Goal: Use online tool/utility: Utilize a website feature to perform a specific function

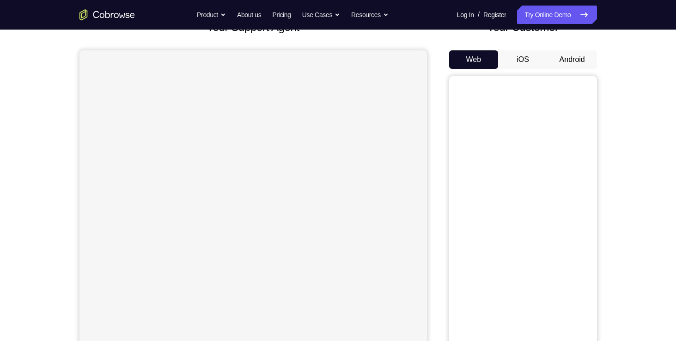
click at [559, 59] on button "Android" at bounding box center [572, 59] width 49 height 18
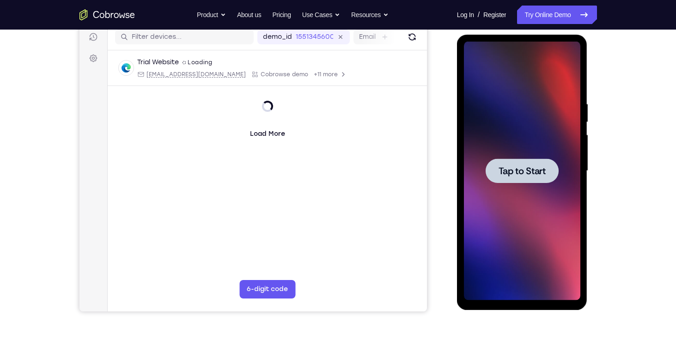
scroll to position [118, 0]
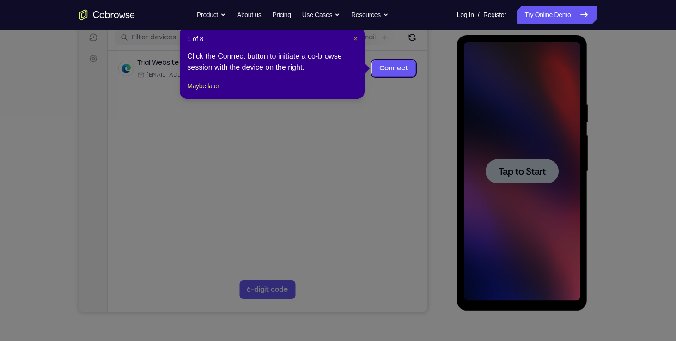
click at [354, 39] on span "×" at bounding box center [356, 38] width 4 height 7
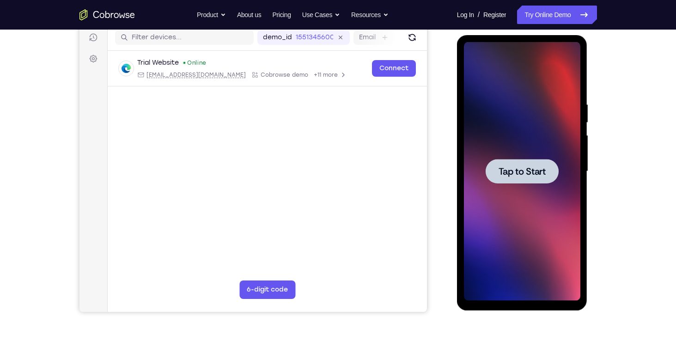
click at [508, 167] on span "Tap to Start" at bounding box center [522, 171] width 47 height 9
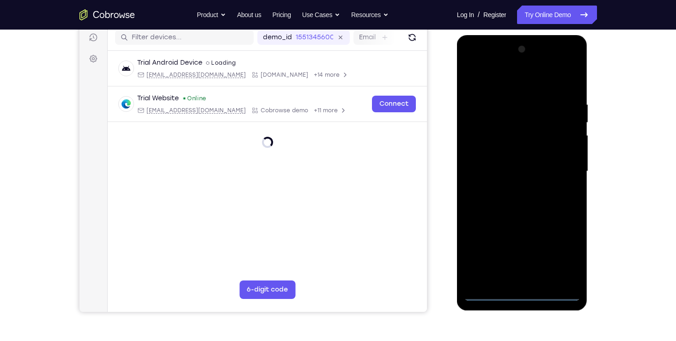
click at [522, 291] on div at bounding box center [522, 171] width 116 height 259
click at [521, 290] on div at bounding box center [522, 171] width 116 height 259
click at [526, 293] on div at bounding box center [522, 171] width 116 height 259
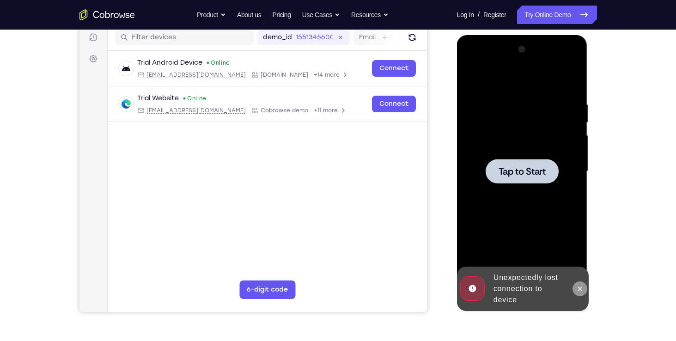
click at [583, 286] on icon at bounding box center [579, 288] width 7 height 7
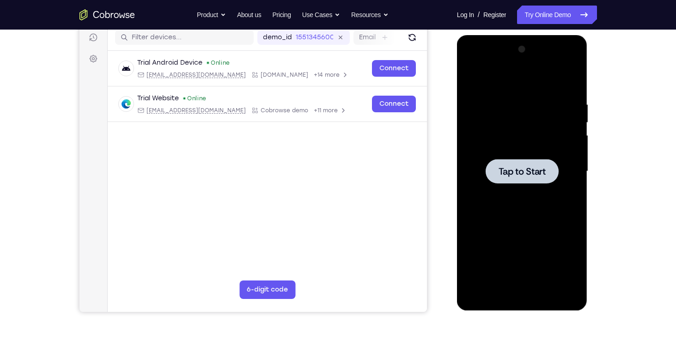
click at [504, 162] on div at bounding box center [522, 171] width 73 height 24
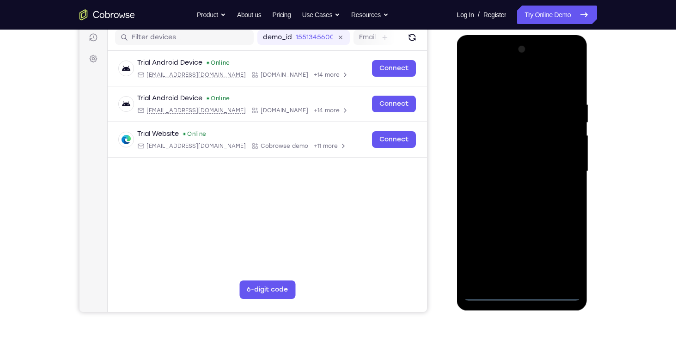
click at [524, 291] on div at bounding box center [522, 171] width 116 height 259
click at [562, 251] on div at bounding box center [522, 171] width 116 height 259
click at [499, 75] on div at bounding box center [522, 171] width 116 height 259
click at [560, 171] on div at bounding box center [522, 171] width 116 height 259
click at [510, 188] on div at bounding box center [522, 171] width 116 height 259
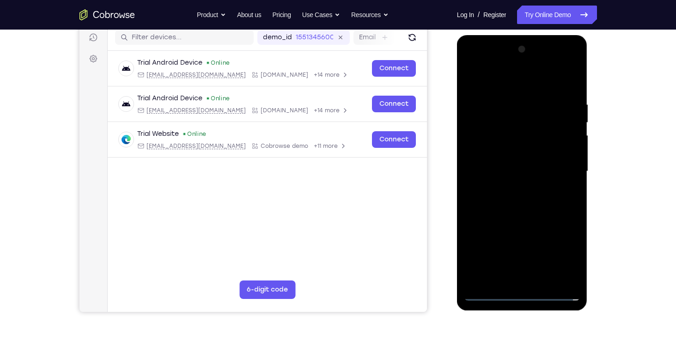
click at [507, 160] on div at bounding box center [522, 171] width 116 height 259
click at [507, 153] on div at bounding box center [522, 171] width 116 height 259
click at [511, 165] on div at bounding box center [522, 171] width 116 height 259
click at [510, 171] on div at bounding box center [522, 171] width 116 height 259
click at [510, 200] on div at bounding box center [522, 171] width 116 height 259
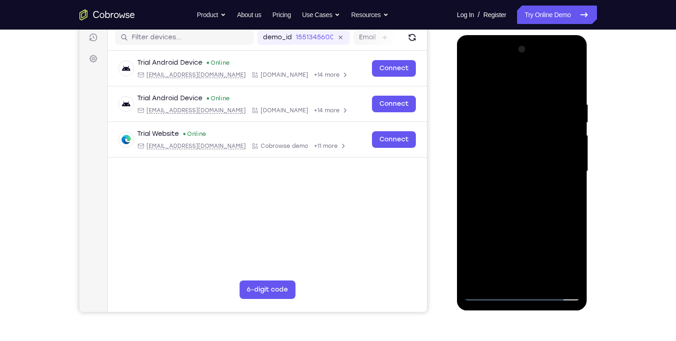
click at [545, 277] on div at bounding box center [522, 171] width 116 height 259
click at [526, 216] on div at bounding box center [522, 171] width 116 height 259
click at [531, 183] on div at bounding box center [522, 171] width 116 height 259
click at [518, 275] on div at bounding box center [522, 171] width 116 height 259
click at [555, 208] on div at bounding box center [522, 171] width 116 height 259
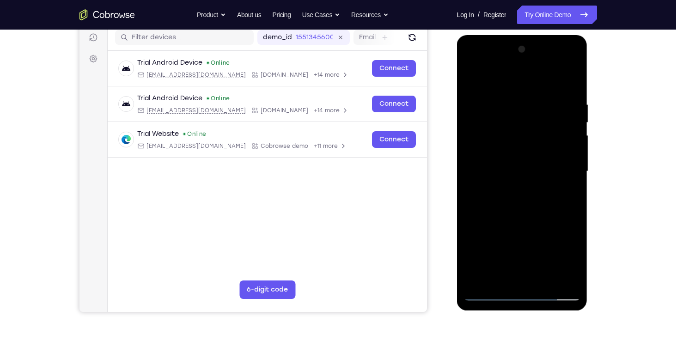
click at [566, 275] on div at bounding box center [522, 171] width 116 height 259
click at [469, 208] on div at bounding box center [522, 171] width 116 height 259
click at [473, 278] on div at bounding box center [522, 171] width 116 height 259
click at [545, 207] on div at bounding box center [522, 171] width 116 height 259
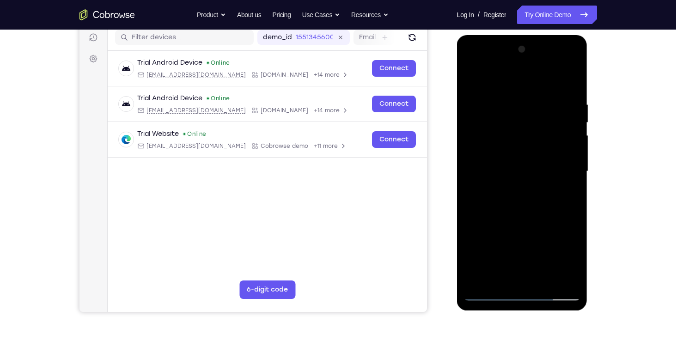
click at [509, 112] on div at bounding box center [522, 171] width 116 height 259
click at [507, 130] on div at bounding box center [522, 171] width 116 height 259
click at [472, 56] on div at bounding box center [522, 171] width 116 height 259
click at [472, 60] on div at bounding box center [522, 171] width 116 height 259
click at [544, 275] on div at bounding box center [522, 171] width 116 height 259
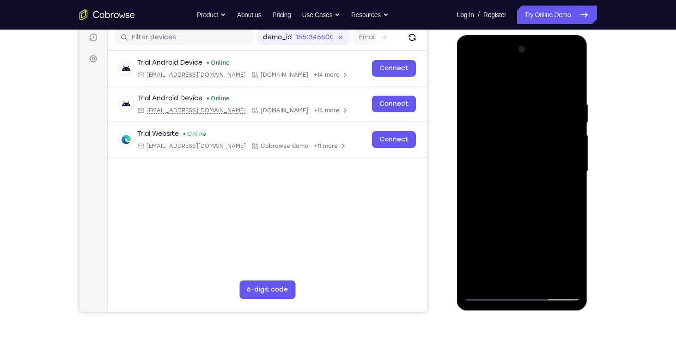
click at [574, 60] on div at bounding box center [522, 171] width 116 height 259
click at [523, 118] on div at bounding box center [522, 171] width 116 height 259
click at [505, 119] on div at bounding box center [522, 171] width 116 height 259
click at [487, 121] on div at bounding box center [522, 171] width 116 height 259
click at [570, 277] on div at bounding box center [522, 171] width 116 height 259
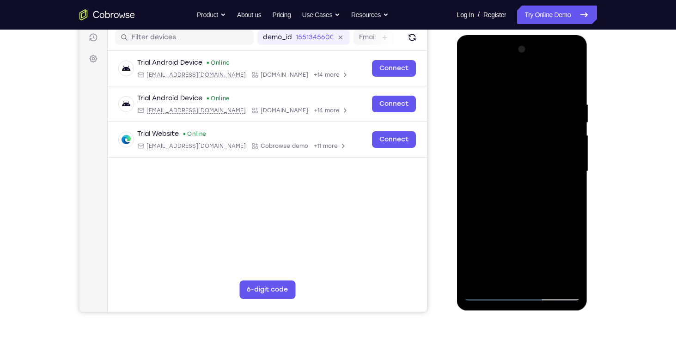
click at [490, 157] on div at bounding box center [522, 171] width 116 height 259
click at [472, 62] on div at bounding box center [522, 171] width 116 height 259
drag, startPoint x: 514, startPoint y: 151, endPoint x: 514, endPoint y: 110, distance: 40.7
click at [514, 110] on div at bounding box center [522, 171] width 116 height 259
click at [470, 64] on div at bounding box center [522, 171] width 116 height 259
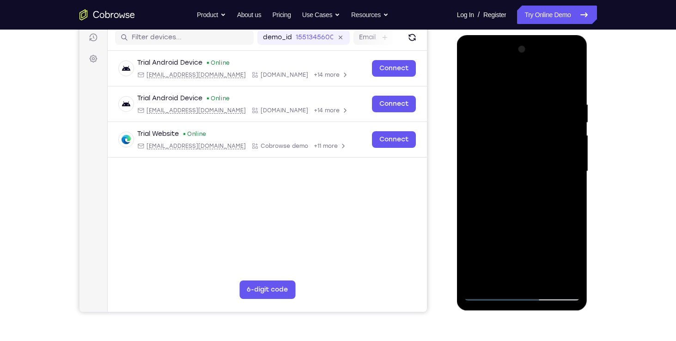
click at [468, 60] on div at bounding box center [522, 171] width 116 height 259
click at [498, 277] on div at bounding box center [522, 171] width 116 height 259
click at [521, 242] on div at bounding box center [522, 171] width 116 height 259
click at [514, 227] on div at bounding box center [522, 171] width 116 height 259
click at [532, 244] on div at bounding box center [522, 171] width 116 height 259
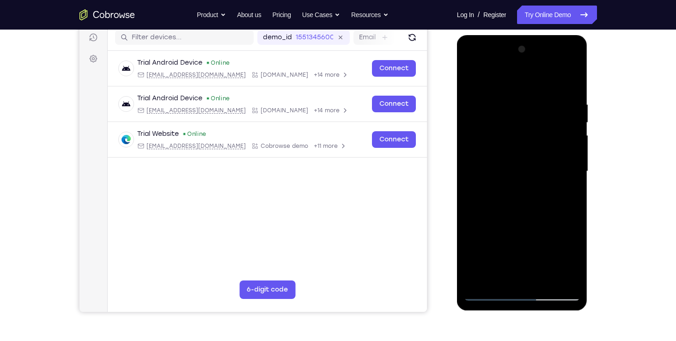
click at [561, 227] on div at bounding box center [522, 171] width 116 height 259
click at [490, 244] on div at bounding box center [522, 171] width 116 height 259
click at [516, 277] on div at bounding box center [522, 171] width 116 height 259
click at [520, 242] on div at bounding box center [522, 171] width 116 height 259
click at [511, 242] on div at bounding box center [522, 171] width 116 height 259
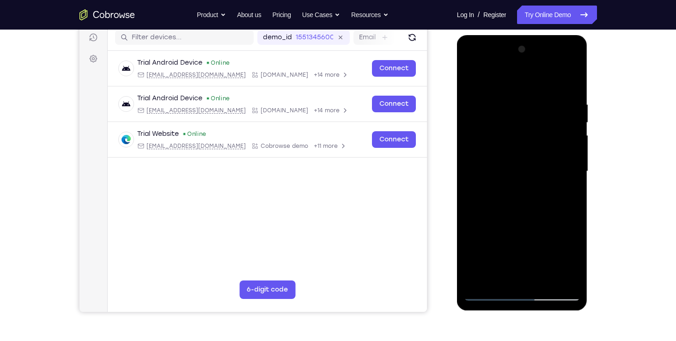
click at [518, 243] on div at bounding box center [522, 171] width 116 height 259
click at [490, 245] on div at bounding box center [522, 171] width 116 height 259
click at [553, 245] on div at bounding box center [522, 171] width 116 height 259
click at [490, 243] on div at bounding box center [522, 171] width 116 height 259
click at [513, 244] on div at bounding box center [522, 171] width 116 height 259
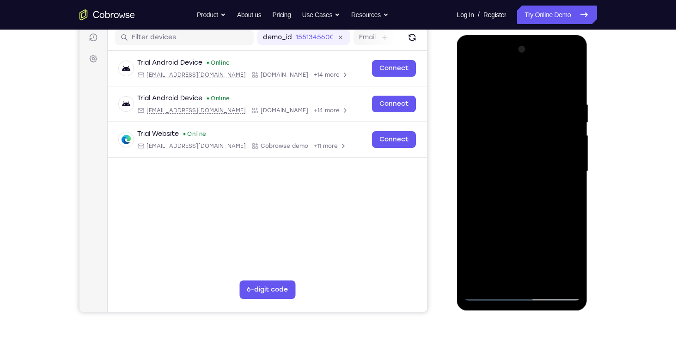
click at [563, 191] on div at bounding box center [522, 171] width 116 height 259
click at [473, 74] on div at bounding box center [522, 171] width 116 height 259
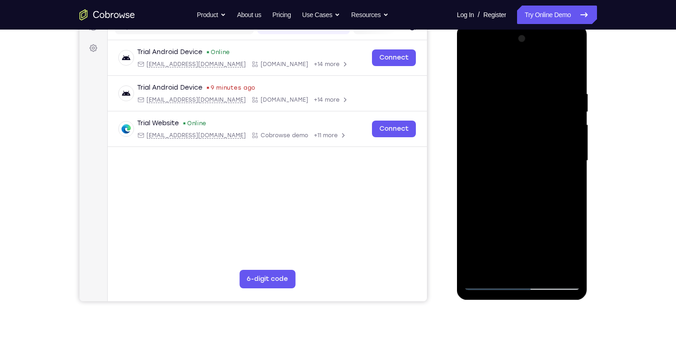
scroll to position [126, 0]
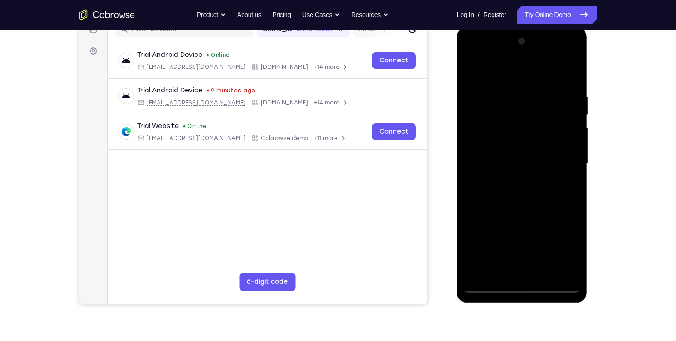
click at [516, 147] on div at bounding box center [522, 163] width 116 height 259
click at [469, 69] on div at bounding box center [522, 163] width 116 height 259
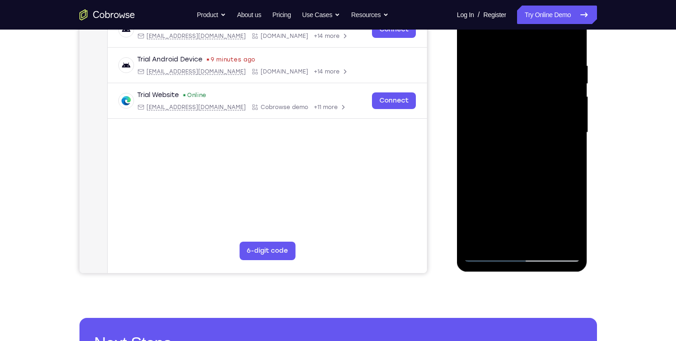
scroll to position [157, 0]
click at [528, 48] on div at bounding box center [522, 132] width 116 height 259
click at [504, 88] on div at bounding box center [522, 132] width 116 height 259
click at [509, 94] on div at bounding box center [522, 132] width 116 height 259
click at [519, 234] on div at bounding box center [522, 132] width 116 height 259
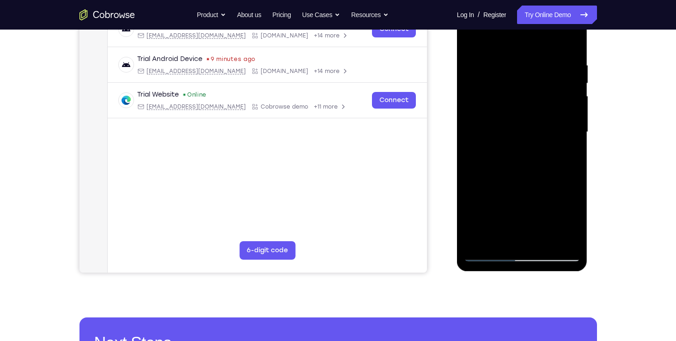
click at [521, 201] on div at bounding box center [522, 132] width 116 height 259
click at [490, 202] on div at bounding box center [522, 132] width 116 height 259
click at [539, 181] on div at bounding box center [522, 132] width 116 height 259
click at [526, 239] on div at bounding box center [522, 132] width 116 height 259
click at [521, 198] on div at bounding box center [522, 132] width 116 height 259
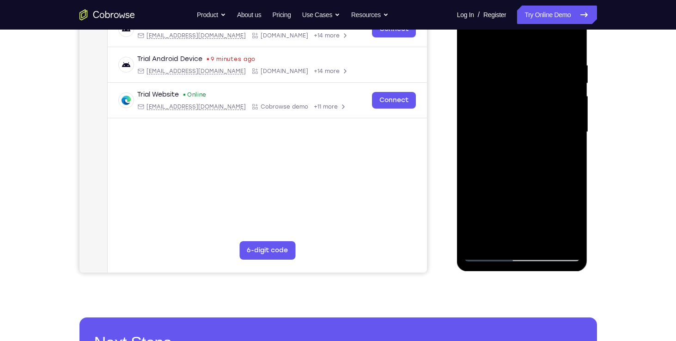
click at [514, 199] on div at bounding box center [522, 132] width 116 height 259
click at [525, 201] on div at bounding box center [522, 132] width 116 height 259
click at [555, 186] on div at bounding box center [522, 132] width 116 height 259
click at [502, 201] on div at bounding box center [522, 132] width 116 height 259
click at [523, 201] on div at bounding box center [522, 132] width 116 height 259
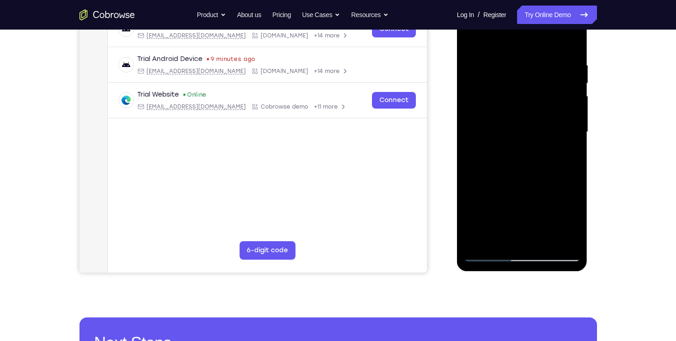
click at [505, 218] on div at bounding box center [522, 132] width 116 height 259
click at [567, 154] on div at bounding box center [522, 132] width 116 height 259
click at [470, 36] on div at bounding box center [522, 132] width 116 height 259
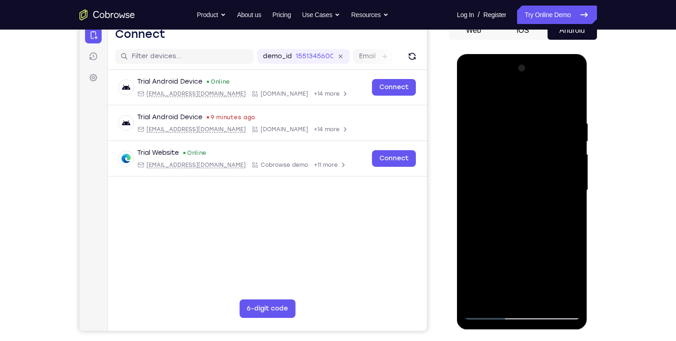
scroll to position [87, 0]
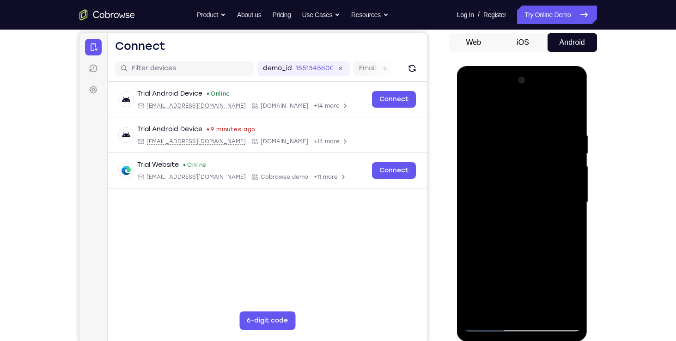
click at [474, 107] on div at bounding box center [522, 202] width 116 height 259
click at [536, 224] on div at bounding box center [522, 202] width 116 height 259
click at [574, 104] on div at bounding box center [522, 202] width 116 height 259
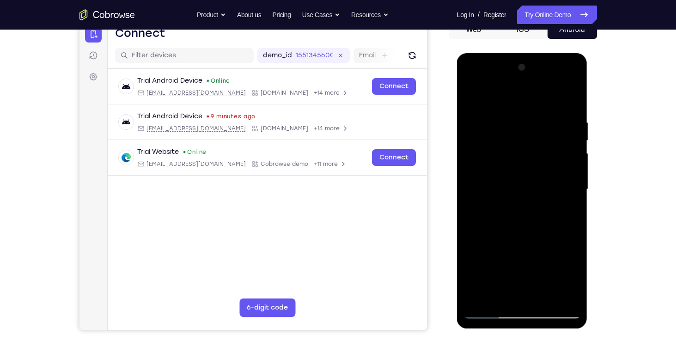
scroll to position [96, 0]
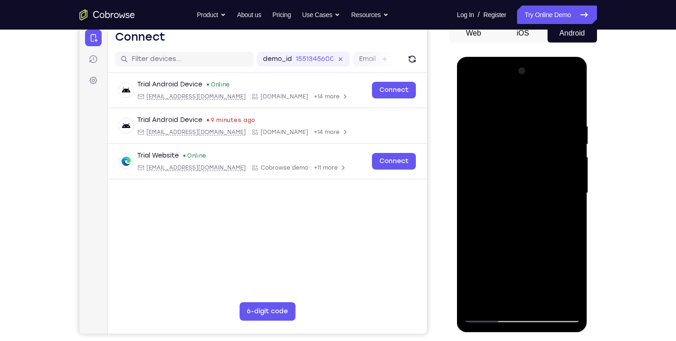
click at [542, 298] on div at bounding box center [522, 193] width 116 height 259
click at [511, 180] on div at bounding box center [522, 193] width 116 height 259
click at [517, 300] on div at bounding box center [522, 193] width 116 height 259
click at [533, 264] on div at bounding box center [522, 193] width 116 height 259
click at [553, 264] on div at bounding box center [522, 193] width 116 height 259
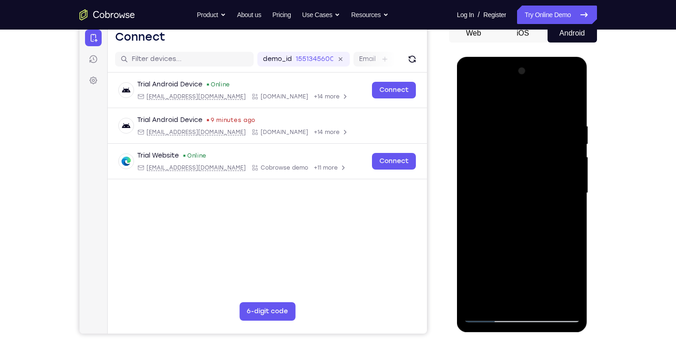
click at [523, 263] on div at bounding box center [522, 193] width 116 height 259
click at [553, 262] on div at bounding box center [522, 193] width 116 height 259
click at [568, 214] on div at bounding box center [522, 193] width 116 height 259
click at [472, 98] on div at bounding box center [522, 193] width 116 height 259
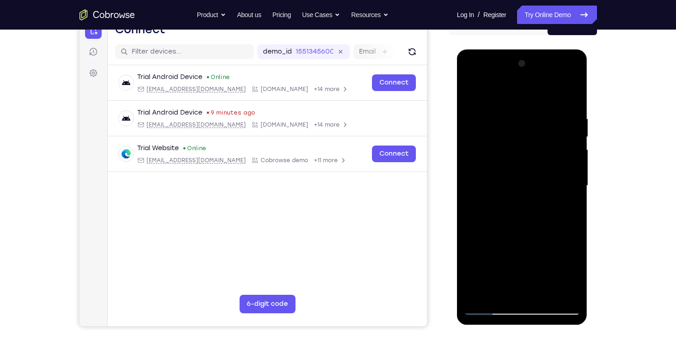
scroll to position [104, 0]
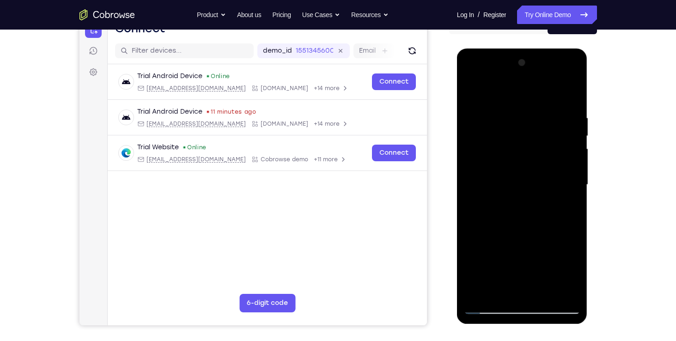
click at [544, 292] on div at bounding box center [522, 184] width 116 height 259
click at [500, 177] on div at bounding box center [522, 184] width 116 height 259
click at [522, 288] on div at bounding box center [522, 184] width 116 height 259
click at [574, 272] on div at bounding box center [522, 184] width 116 height 259
click at [542, 239] on div at bounding box center [522, 184] width 116 height 259
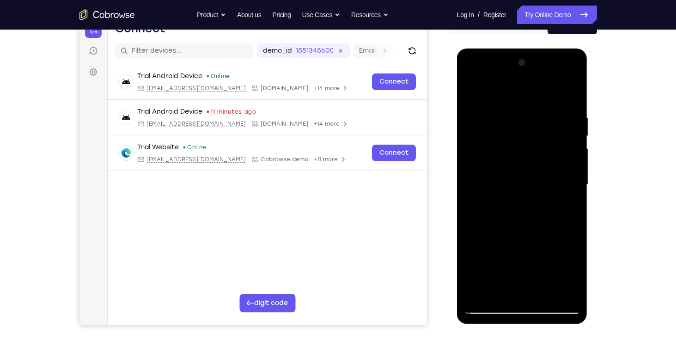
click at [491, 252] on div at bounding box center [522, 184] width 116 height 259
click at [552, 254] on div at bounding box center [522, 184] width 116 height 259
click at [471, 253] on div at bounding box center [522, 184] width 116 height 259
click at [490, 257] on div at bounding box center [522, 184] width 116 height 259
click at [515, 288] on div at bounding box center [522, 184] width 116 height 259
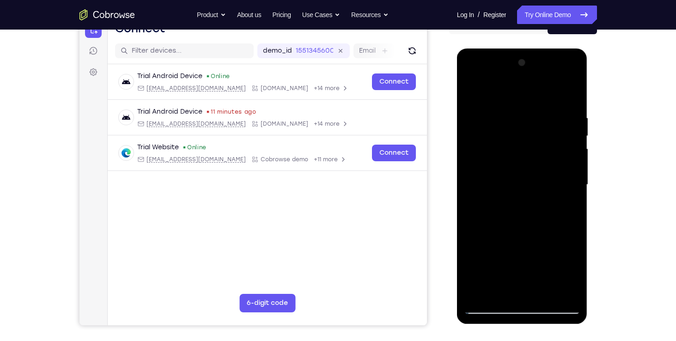
click at [502, 255] on div at bounding box center [522, 184] width 116 height 259
click at [566, 253] on div at bounding box center [522, 184] width 116 height 259
click at [499, 271] on div at bounding box center [522, 184] width 116 height 259
click at [522, 255] on div at bounding box center [522, 184] width 116 height 259
click at [568, 200] on div at bounding box center [522, 184] width 116 height 259
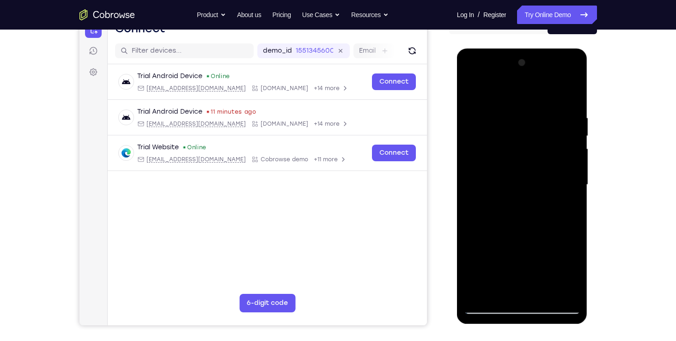
click at [568, 203] on div at bounding box center [522, 184] width 116 height 259
click at [568, 288] on div at bounding box center [522, 184] width 116 height 259
click at [469, 90] on div at bounding box center [522, 184] width 116 height 259
click at [506, 202] on div at bounding box center [522, 184] width 116 height 259
click at [532, 286] on div at bounding box center [522, 184] width 116 height 259
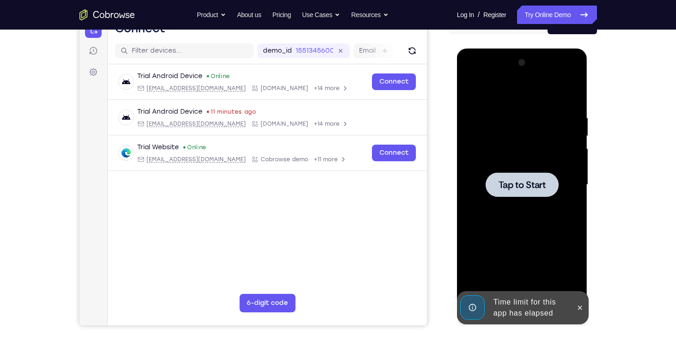
click at [519, 175] on div at bounding box center [522, 184] width 73 height 24
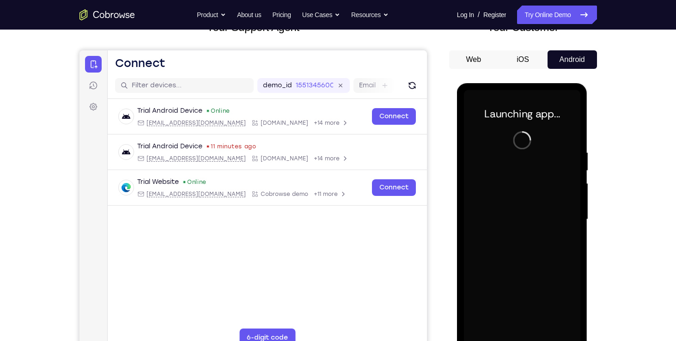
scroll to position [120, 0]
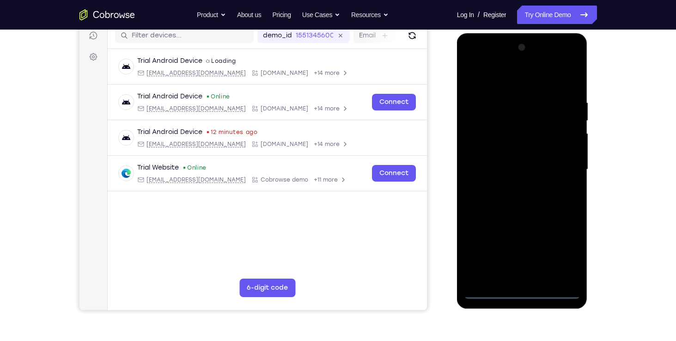
click at [522, 289] on div at bounding box center [522, 169] width 116 height 259
click at [522, 292] on div at bounding box center [522, 169] width 116 height 259
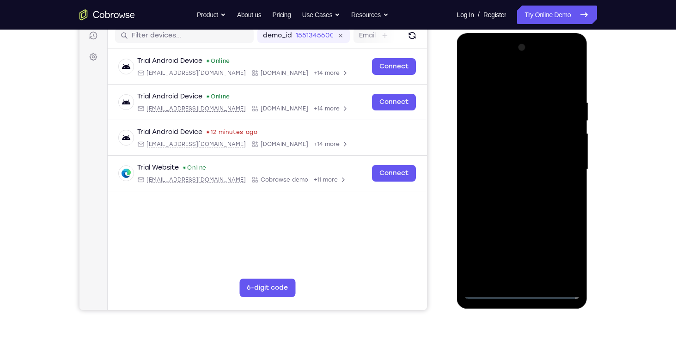
click at [562, 248] on div at bounding box center [522, 169] width 116 height 259
click at [543, 80] on div at bounding box center [522, 169] width 116 height 259
click at [563, 164] on div at bounding box center [522, 169] width 116 height 259
click at [512, 184] on div at bounding box center [522, 169] width 116 height 259
click at [525, 157] on div at bounding box center [522, 169] width 116 height 259
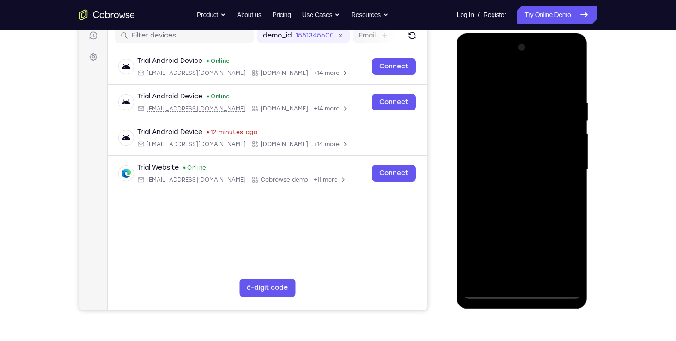
click at [526, 223] on div at bounding box center [522, 169] width 116 height 259
click at [472, 238] on div at bounding box center [522, 169] width 116 height 259
click at [487, 239] on div at bounding box center [522, 169] width 116 height 259
click at [493, 223] on div at bounding box center [522, 169] width 116 height 259
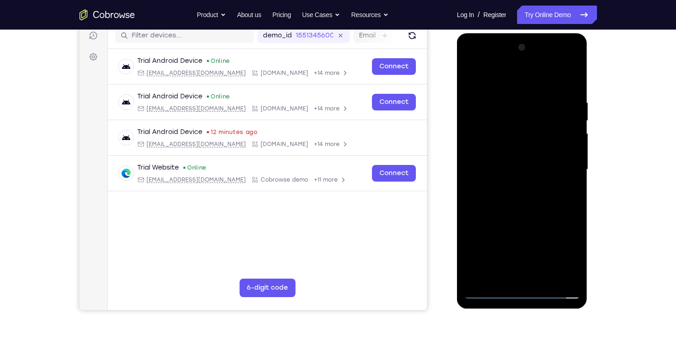
click at [544, 257] on div at bounding box center [522, 169] width 116 height 259
click at [508, 239] on div at bounding box center [522, 169] width 116 height 259
click at [450, 232] on div at bounding box center [523, 168] width 148 height 284
click at [559, 222] on div at bounding box center [522, 169] width 116 height 259
click at [542, 222] on div at bounding box center [522, 169] width 116 height 259
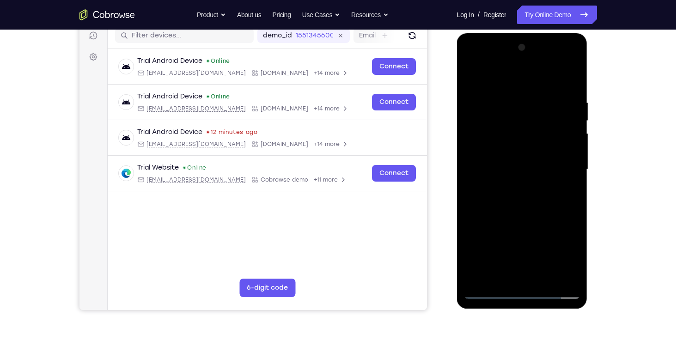
click at [477, 243] on div at bounding box center [522, 169] width 116 height 259
click at [500, 240] on div at bounding box center [522, 169] width 116 height 259
click at [472, 276] on div at bounding box center [522, 169] width 116 height 259
click at [574, 225] on div at bounding box center [522, 169] width 116 height 259
click at [550, 223] on div at bounding box center [522, 169] width 116 height 259
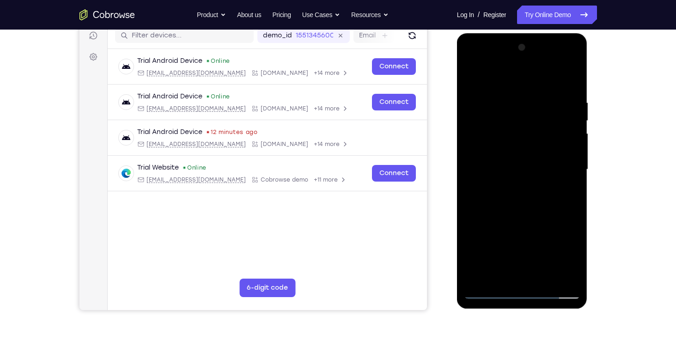
click at [477, 271] on div at bounding box center [522, 169] width 116 height 259
click at [500, 147] on div at bounding box center [522, 169] width 116 height 259
click at [476, 255] on div at bounding box center [522, 169] width 116 height 259
click at [560, 256] on div at bounding box center [522, 169] width 116 height 259
click at [477, 258] on div at bounding box center [522, 169] width 116 height 259
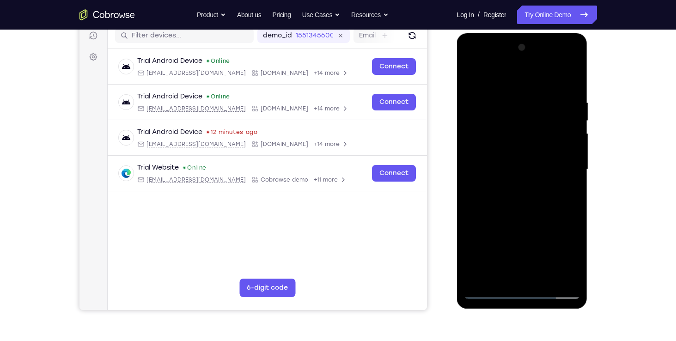
click at [477, 258] on div at bounding box center [522, 169] width 116 height 259
click at [578, 257] on div at bounding box center [522, 169] width 116 height 259
click at [471, 253] on div at bounding box center [522, 169] width 116 height 259
click at [557, 253] on div at bounding box center [522, 169] width 116 height 259
click at [494, 220] on div at bounding box center [522, 169] width 116 height 259
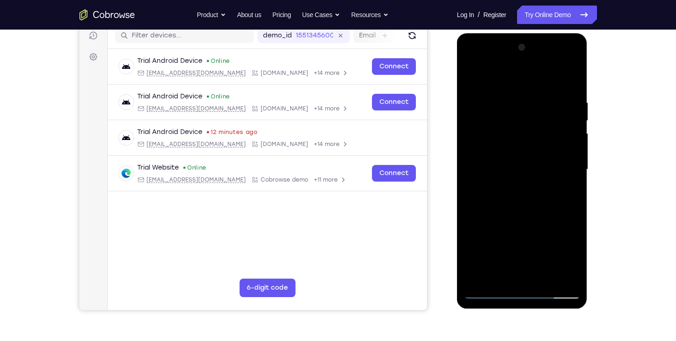
click at [486, 236] on div at bounding box center [522, 169] width 116 height 259
click at [554, 221] on div at bounding box center [522, 169] width 116 height 259
click at [507, 210] on div at bounding box center [522, 169] width 116 height 259
click at [573, 209] on div at bounding box center [522, 169] width 116 height 259
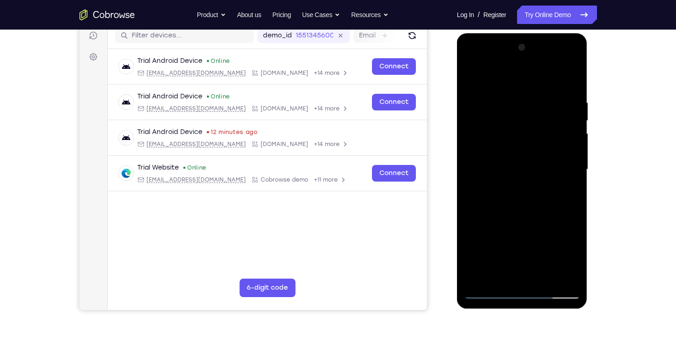
click at [573, 209] on div at bounding box center [522, 169] width 116 height 259
click at [502, 210] on div at bounding box center [522, 169] width 116 height 259
click at [571, 209] on div at bounding box center [522, 169] width 116 height 259
click at [533, 167] on div at bounding box center [522, 169] width 116 height 259
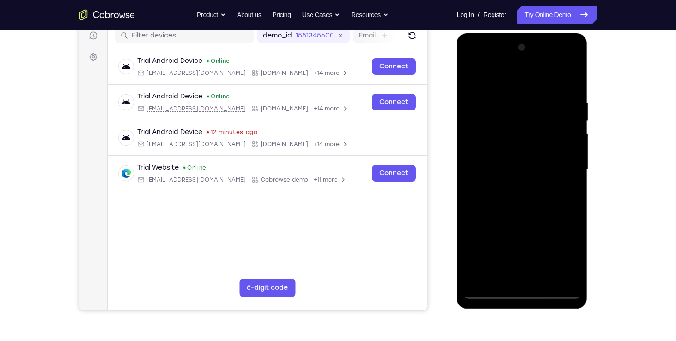
click at [520, 198] on div at bounding box center [522, 169] width 116 height 259
click at [570, 88] on div at bounding box center [522, 169] width 116 height 259
click at [574, 74] on div at bounding box center [522, 169] width 116 height 259
click at [472, 72] on div at bounding box center [522, 169] width 116 height 259
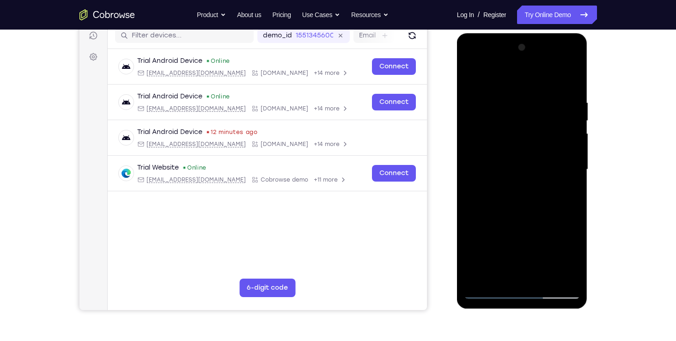
click at [539, 273] on div at bounding box center [522, 169] width 116 height 259
click at [527, 219] on div at bounding box center [522, 169] width 116 height 259
click at [528, 184] on div at bounding box center [522, 169] width 116 height 259
click at [520, 275] on div at bounding box center [522, 169] width 116 height 259
click at [534, 209] on div at bounding box center [522, 169] width 116 height 259
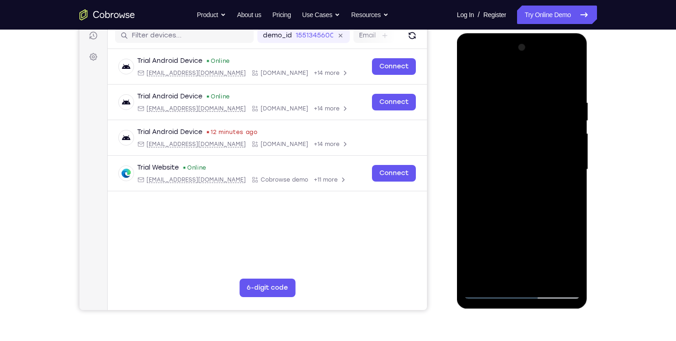
click at [514, 110] on div at bounding box center [522, 169] width 116 height 259
click at [506, 126] on div at bounding box center [522, 169] width 116 height 259
click at [470, 61] on div at bounding box center [522, 169] width 116 height 259
click at [530, 273] on div at bounding box center [522, 169] width 116 height 259
click at [572, 60] on div at bounding box center [522, 169] width 116 height 259
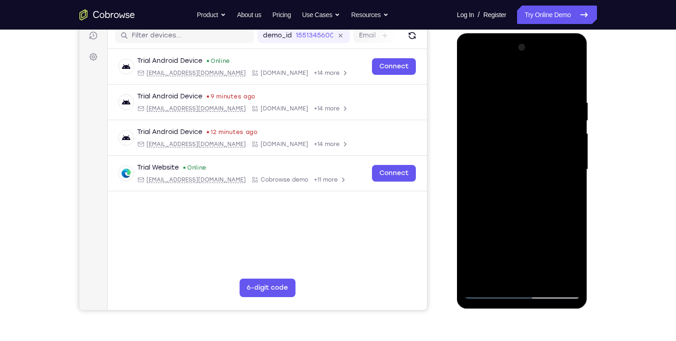
drag, startPoint x: 478, startPoint y: 245, endPoint x: 468, endPoint y: 242, distance: 11.1
click at [468, 242] on div at bounding box center [522, 169] width 116 height 259
click at [570, 258] on div at bounding box center [522, 169] width 116 height 259
click at [502, 220] on div at bounding box center [522, 169] width 116 height 259
click at [501, 169] on div at bounding box center [522, 169] width 116 height 259
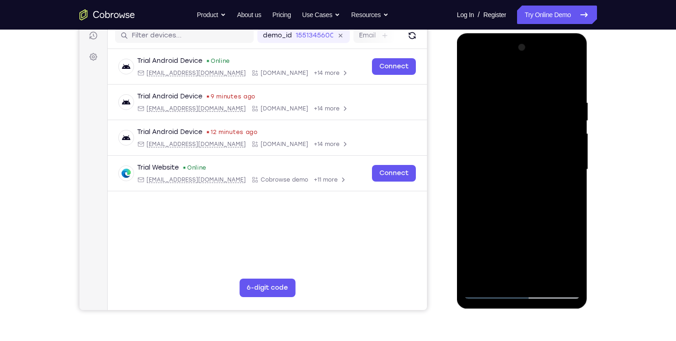
click at [566, 278] on div at bounding box center [522, 169] width 116 height 259
click at [470, 60] on div at bounding box center [522, 169] width 116 height 259
click at [474, 63] on div at bounding box center [522, 169] width 116 height 259
click at [499, 275] on div at bounding box center [522, 169] width 116 height 259
click at [544, 223] on div at bounding box center [522, 169] width 116 height 259
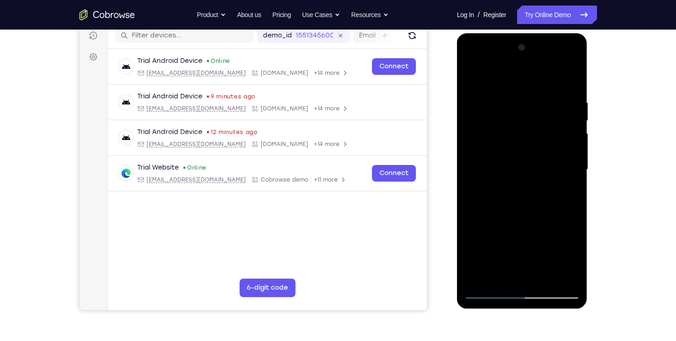
click at [553, 237] on div at bounding box center [522, 169] width 116 height 259
click at [529, 258] on div at bounding box center [522, 169] width 116 height 259
click at [532, 239] on div at bounding box center [522, 169] width 116 height 259
click at [563, 240] on div at bounding box center [522, 169] width 116 height 259
click at [564, 190] on div at bounding box center [522, 169] width 116 height 259
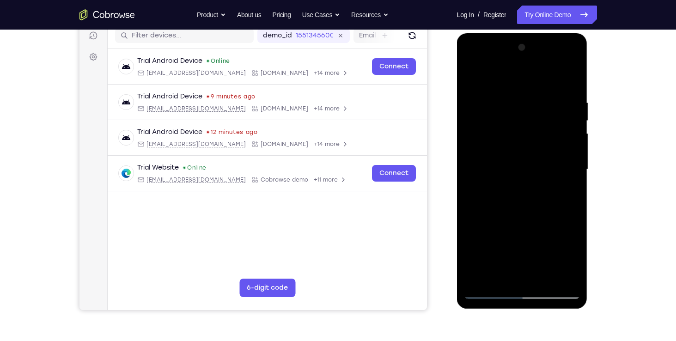
click at [468, 77] on div at bounding box center [522, 169] width 116 height 259
click at [514, 186] on div at bounding box center [522, 169] width 116 height 259
click at [521, 276] on div at bounding box center [522, 169] width 116 height 259
click at [513, 244] on div at bounding box center [522, 169] width 116 height 259
click at [522, 243] on div at bounding box center [522, 169] width 116 height 259
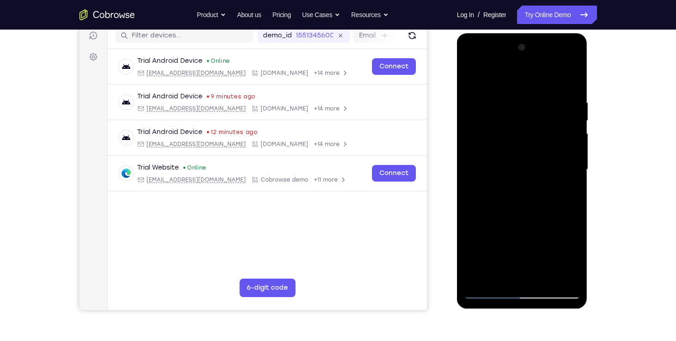
click at [523, 241] on div at bounding box center [522, 169] width 116 height 259
click at [568, 194] on div at bounding box center [522, 169] width 116 height 259
click at [471, 77] on div at bounding box center [522, 169] width 116 height 259
click at [474, 73] on div at bounding box center [522, 169] width 116 height 259
click at [476, 279] on div at bounding box center [522, 169] width 116 height 259
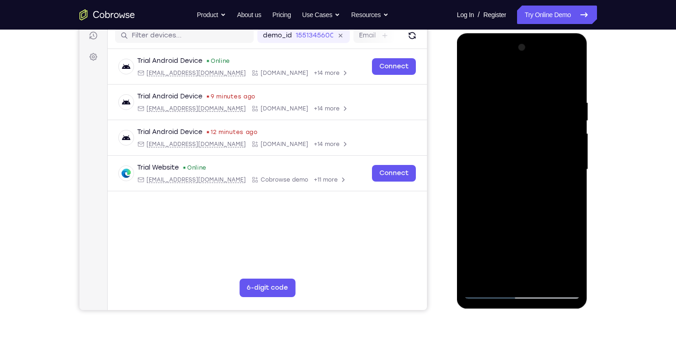
click at [483, 99] on div at bounding box center [522, 169] width 116 height 259
click at [481, 274] on div at bounding box center [522, 169] width 116 height 259
click at [575, 142] on div at bounding box center [522, 169] width 116 height 259
drag, startPoint x: 575, startPoint y: 142, endPoint x: 580, endPoint y: 195, distance: 52.9
click at [580, 195] on div at bounding box center [522, 169] width 116 height 259
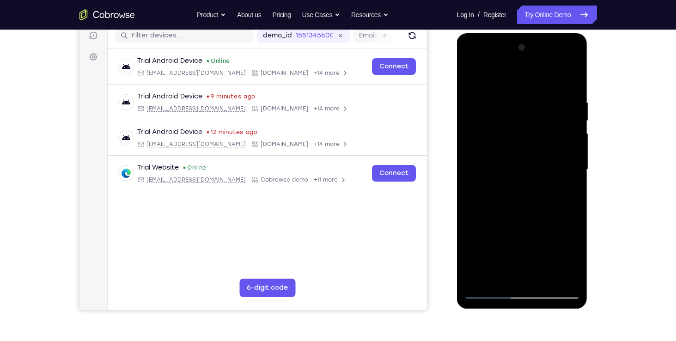
click at [479, 124] on div at bounding box center [522, 169] width 116 height 259
click at [566, 126] on div at bounding box center [522, 169] width 116 height 259
click at [548, 76] on div at bounding box center [522, 169] width 116 height 259
click at [479, 270] on div at bounding box center [522, 169] width 116 height 259
click at [543, 277] on div at bounding box center [522, 169] width 116 height 259
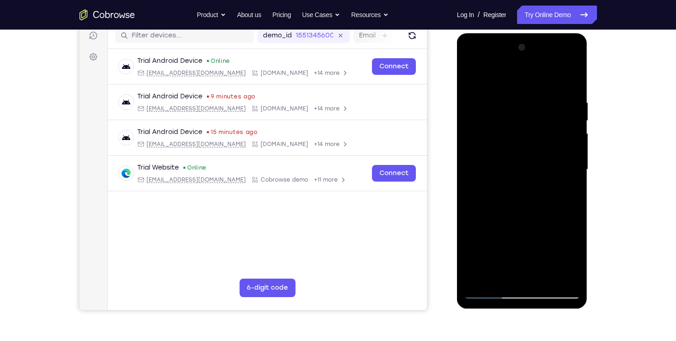
click at [519, 202] on div at bounding box center [522, 169] width 116 height 259
click at [514, 274] on div at bounding box center [522, 169] width 116 height 259
click at [526, 239] on div at bounding box center [522, 169] width 116 height 259
click at [500, 242] on div at bounding box center [522, 169] width 116 height 259
click at [531, 224] on div at bounding box center [522, 169] width 116 height 259
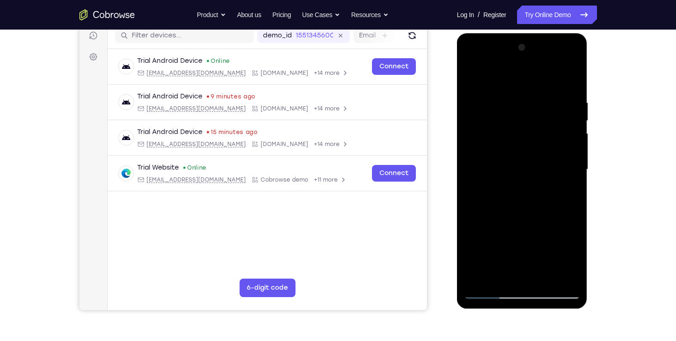
click at [564, 257] on div at bounding box center [522, 169] width 116 height 259
click at [528, 274] on div at bounding box center [522, 169] width 116 height 259
click at [532, 225] on div at bounding box center [522, 169] width 116 height 259
click at [544, 238] on div at bounding box center [522, 169] width 116 height 259
click at [490, 239] on div at bounding box center [522, 169] width 116 height 259
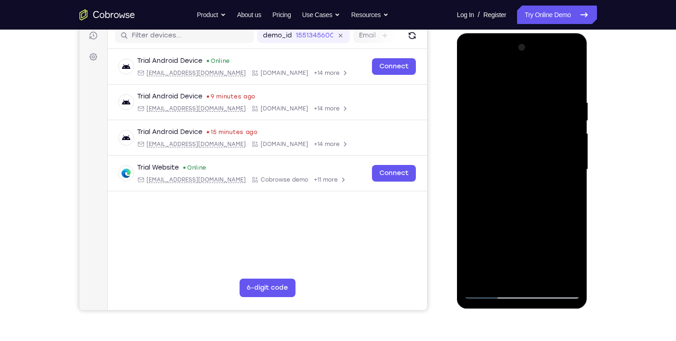
click at [563, 192] on div at bounding box center [522, 169] width 116 height 259
click at [470, 75] on div at bounding box center [522, 169] width 116 height 259
click at [474, 76] on div at bounding box center [522, 169] width 116 height 259
click at [479, 273] on div at bounding box center [522, 169] width 116 height 259
click at [541, 282] on div at bounding box center [522, 169] width 116 height 259
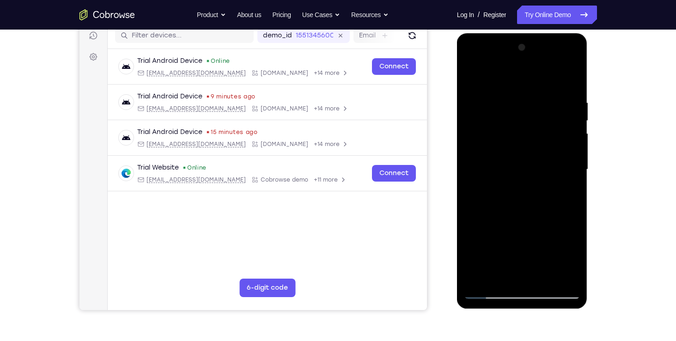
click at [490, 293] on div at bounding box center [522, 169] width 116 height 259
click at [478, 277] on div at bounding box center [522, 169] width 116 height 259
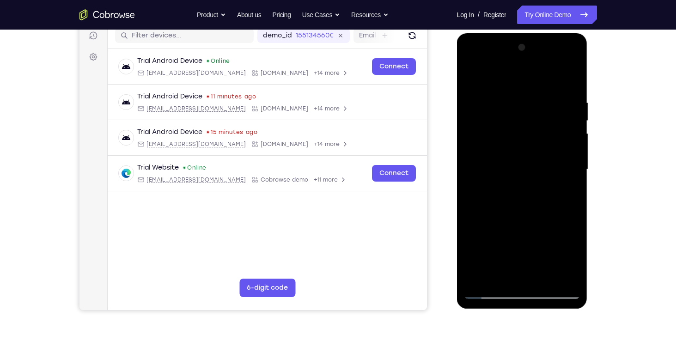
click at [478, 277] on div at bounding box center [522, 169] width 116 height 259
click at [528, 97] on div at bounding box center [522, 169] width 116 height 259
